Goal: Task Accomplishment & Management: Manage account settings

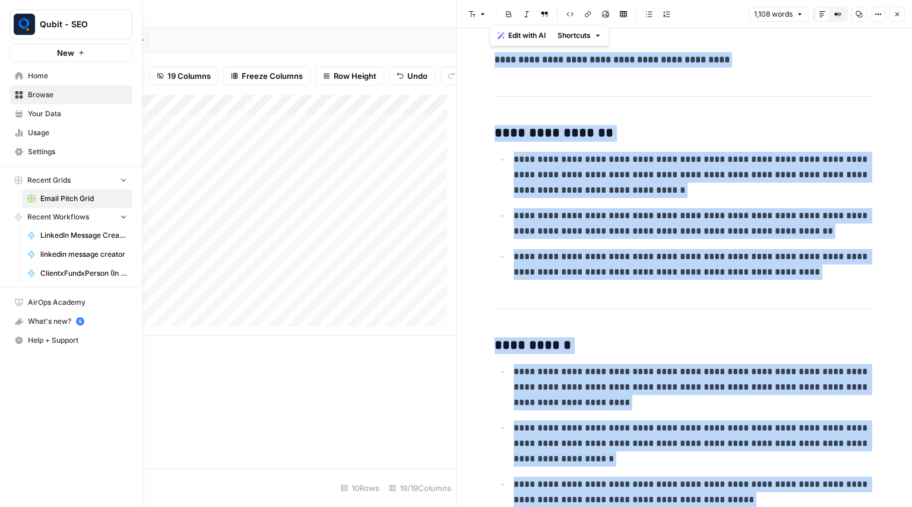
scroll to position [1, 494]
click at [51, 137] on span "Usage" at bounding box center [77, 133] width 99 height 11
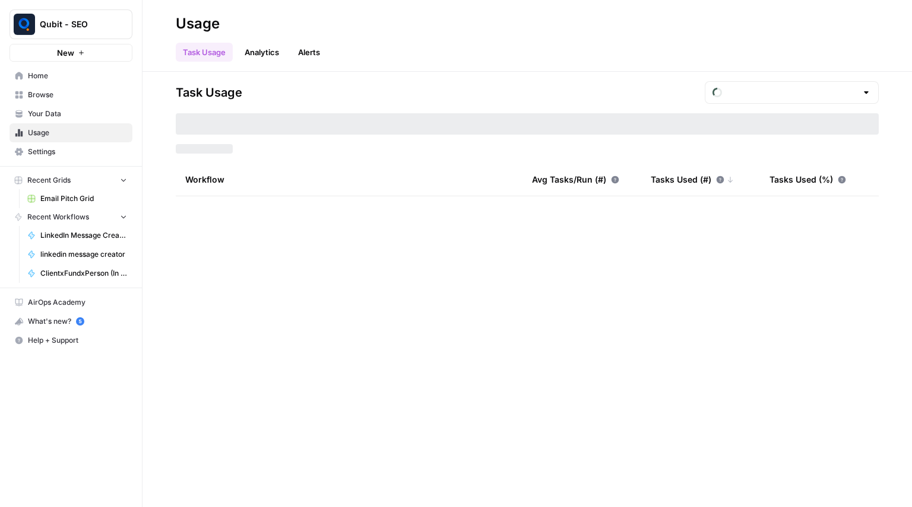
type input "August Overage"
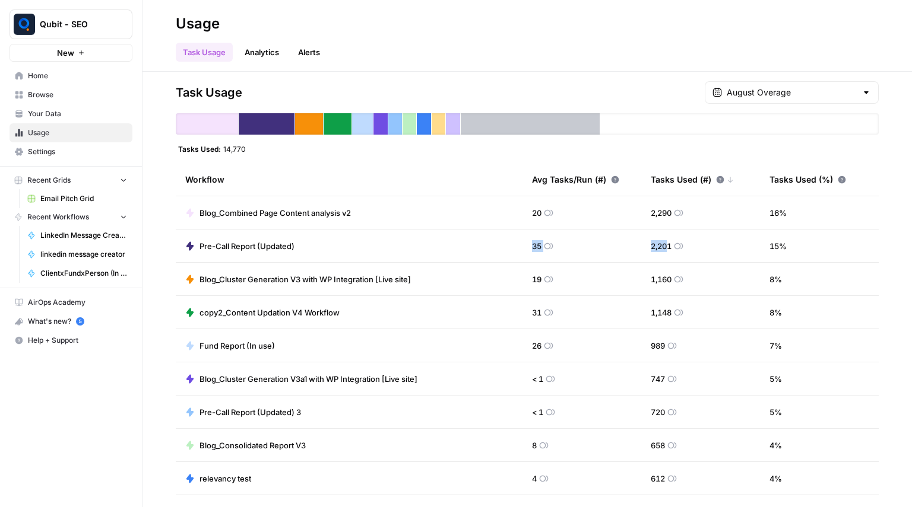
drag, startPoint x: 660, startPoint y: 246, endPoint x: 461, endPoint y: 243, distance: 198.9
click at [461, 243] on tr "Pre-Call Report (Updated) 35 2,201 15 %" at bounding box center [527, 246] width 703 height 33
click at [703, 104] on div "Task Usage August Overage Tasks Used: 14,770 Workflow Avg Tasks/Run (#) Tasks U…" at bounding box center [527, 289] width 703 height 417
click at [762, 93] on input "text" at bounding box center [791, 93] width 130 height 12
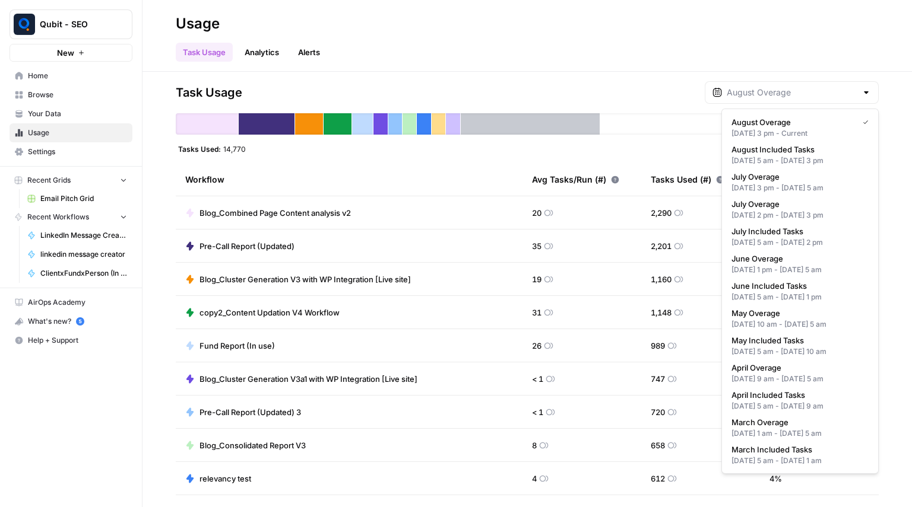
type input "August Overage"
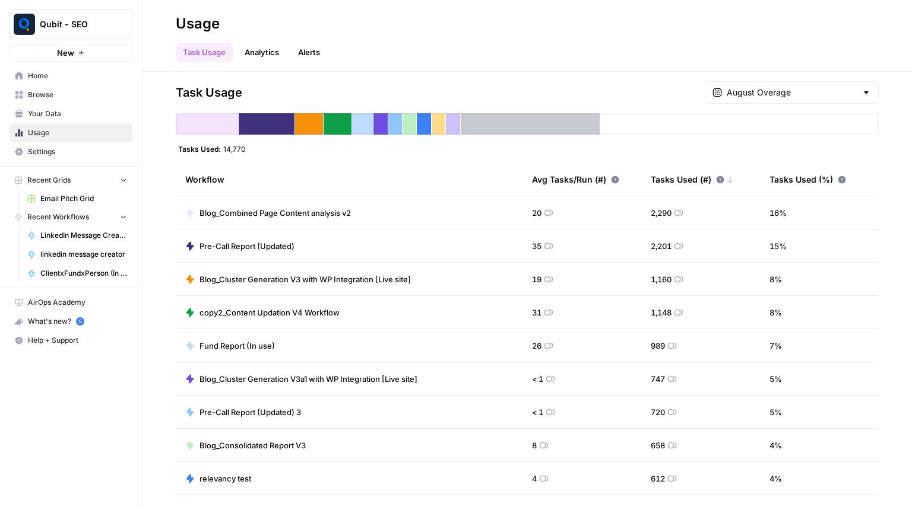
click at [676, 92] on div "Task Usage August Overage" at bounding box center [527, 92] width 703 height 23
click at [46, 147] on span "Settings" at bounding box center [77, 152] width 99 height 11
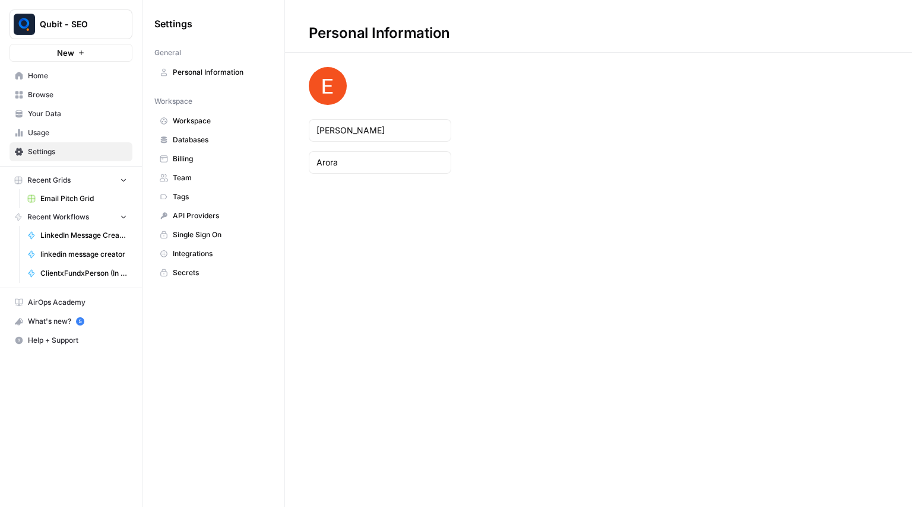
click at [207, 152] on link "Billing" at bounding box center [213, 159] width 118 height 19
